Goal: Navigation & Orientation: Find specific page/section

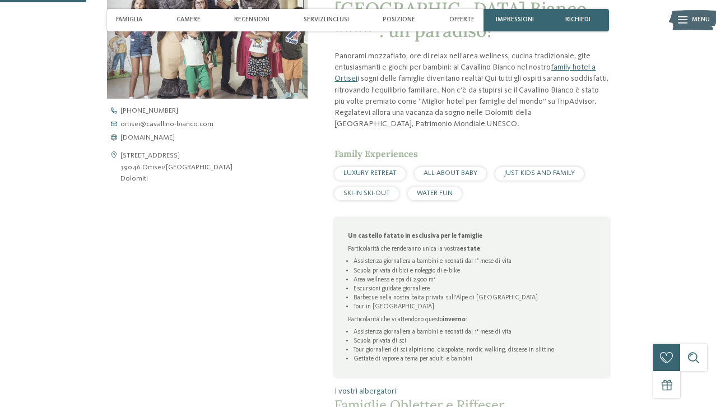
scroll to position [390, 0]
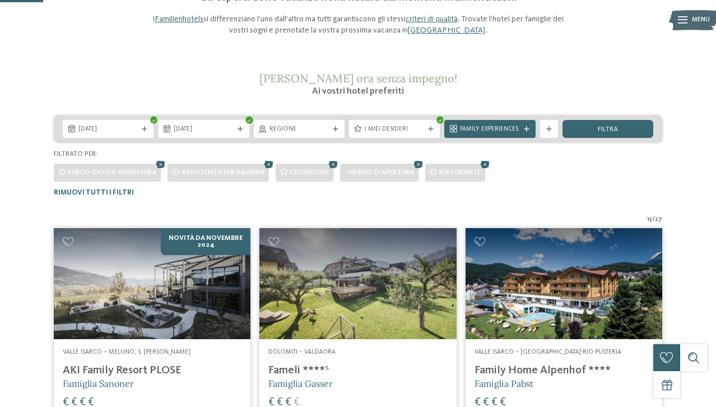
scroll to position [114, 0]
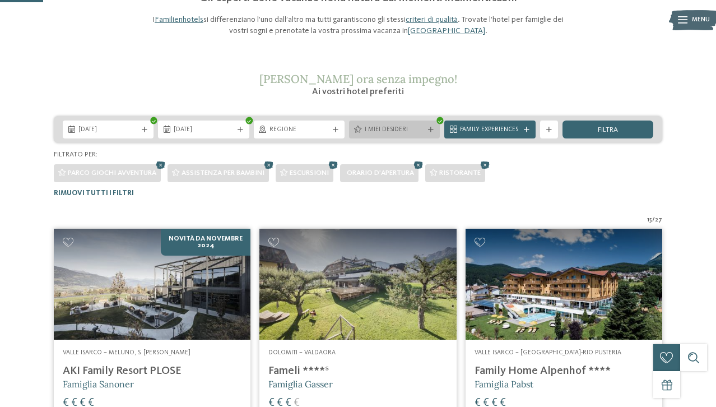
click at [421, 128] on span "I miei desideri" at bounding box center [394, 130] width 59 height 9
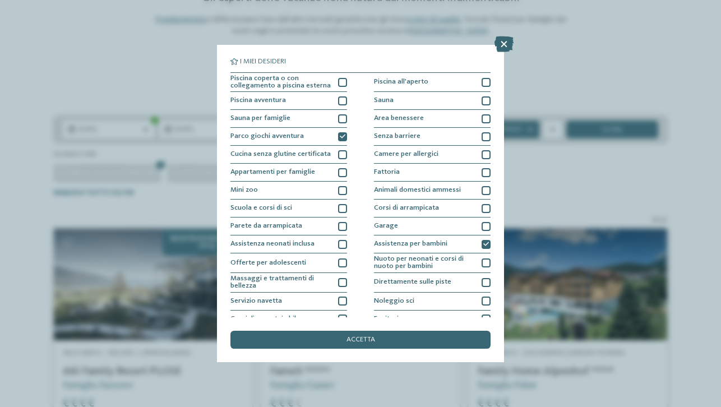
click at [537, 130] on div "I miei desideri Piscina coperta o con collegamento a piscina esterna Piscina al…" at bounding box center [360, 203] width 721 height 407
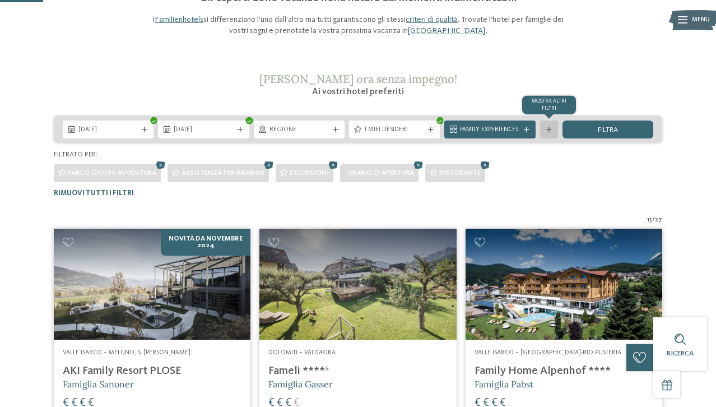
click at [554, 131] on div "mostra altri filtri" at bounding box center [549, 130] width 18 height 18
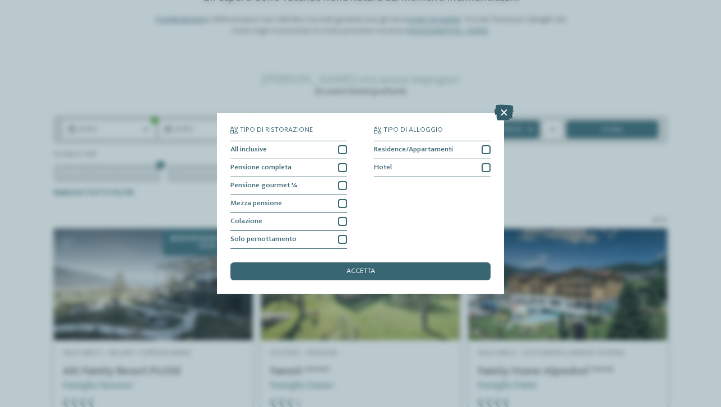
click at [502, 105] on icon at bounding box center [503, 113] width 19 height 16
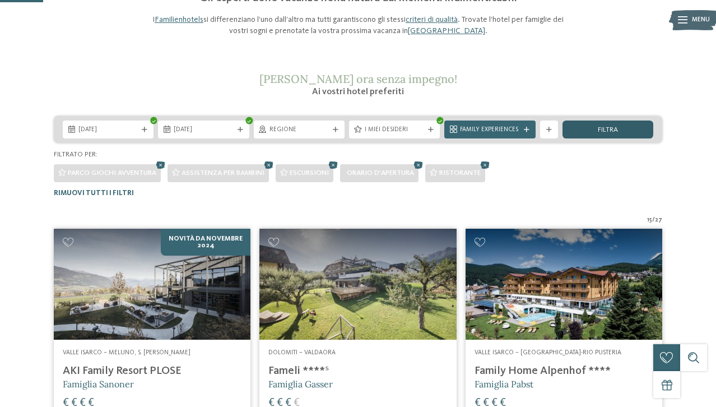
click at [646, 131] on div "filtra" at bounding box center [608, 130] width 91 height 18
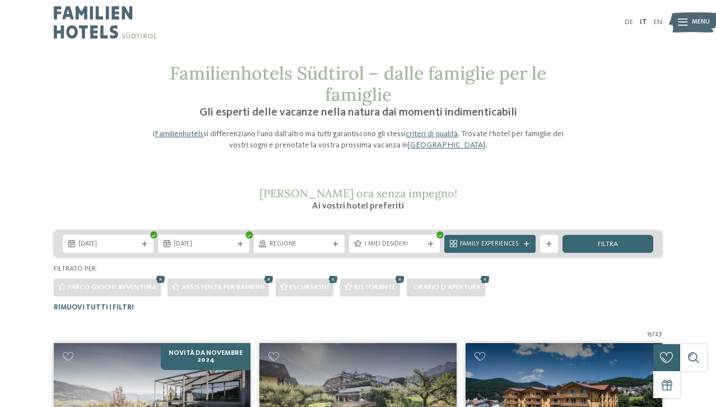
scroll to position [0, 0]
click at [313, 244] on span "Regione" at bounding box center [299, 244] width 59 height 9
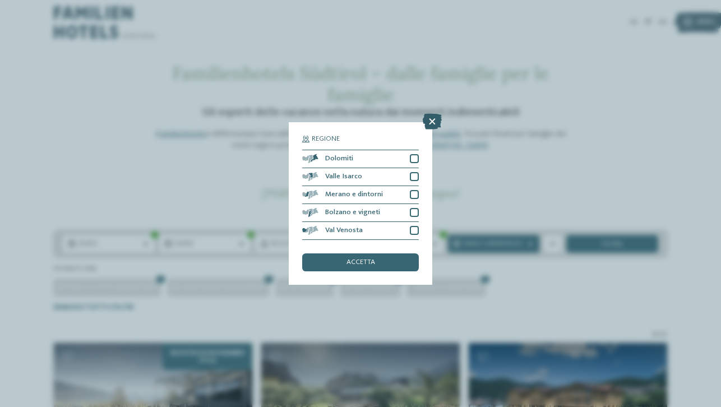
click at [432, 114] on icon at bounding box center [432, 122] width 19 height 16
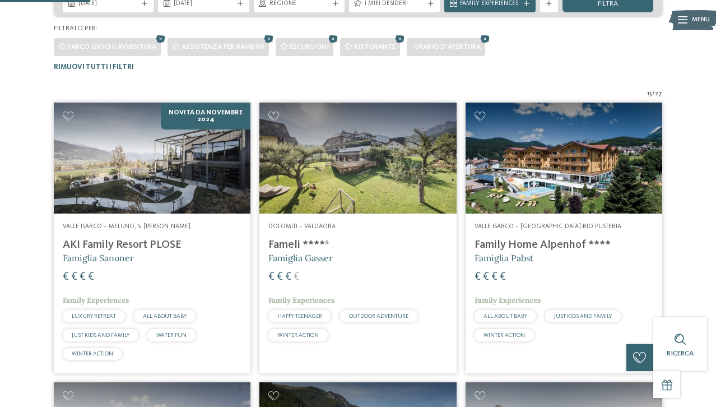
scroll to position [235, 0]
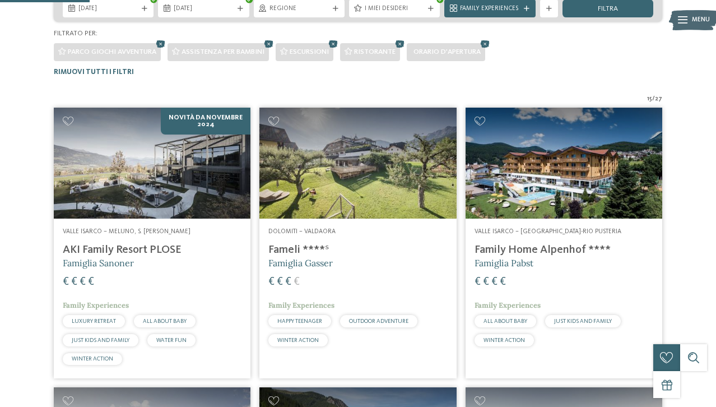
click at [124, 249] on h4 "AKI Family Resort PLOSE" at bounding box center [152, 249] width 179 height 13
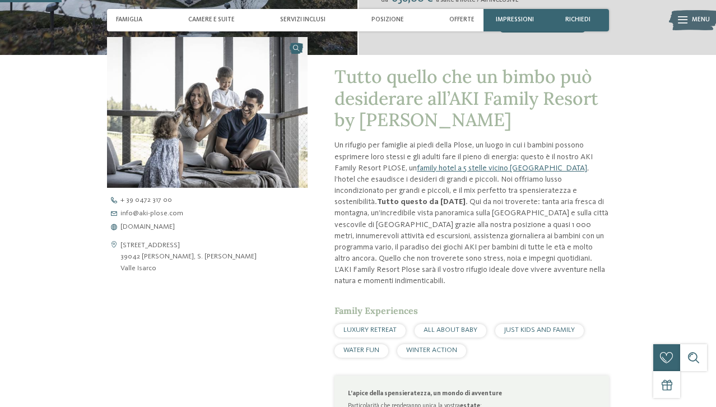
scroll to position [286, 0]
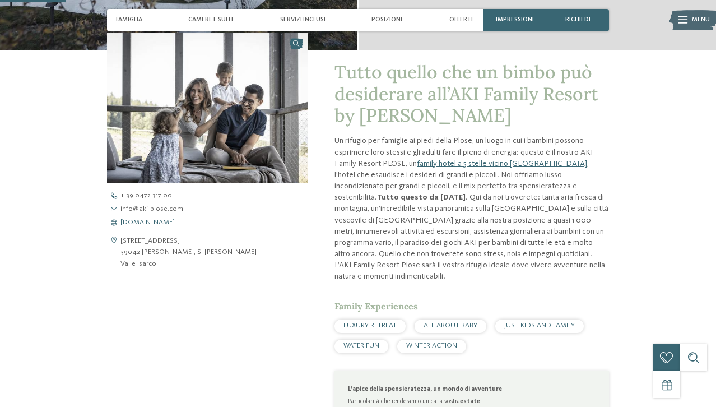
click at [156, 221] on span "[DOMAIN_NAME]" at bounding box center [148, 222] width 54 height 7
